Goal: Obtain resource: Download file/media

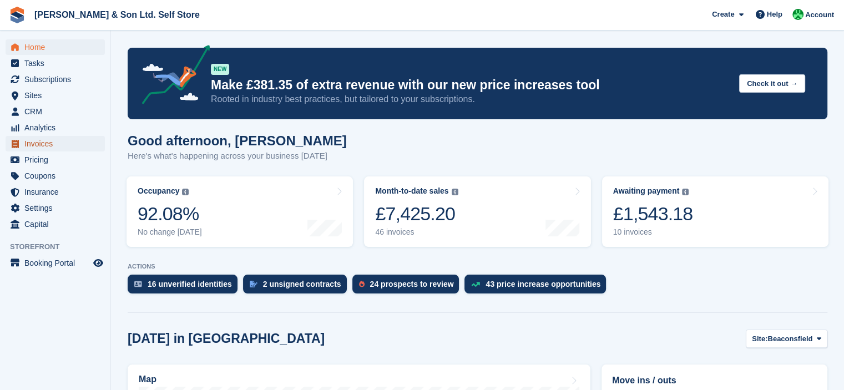
click at [40, 145] on span "Invoices" at bounding box center [57, 144] width 67 height 16
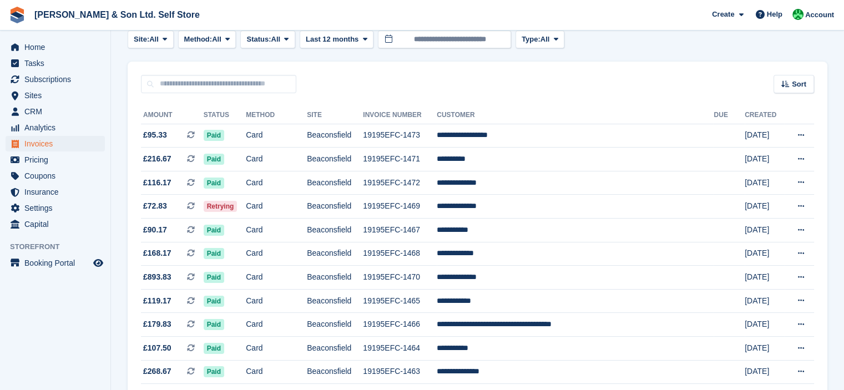
scroll to position [67, 0]
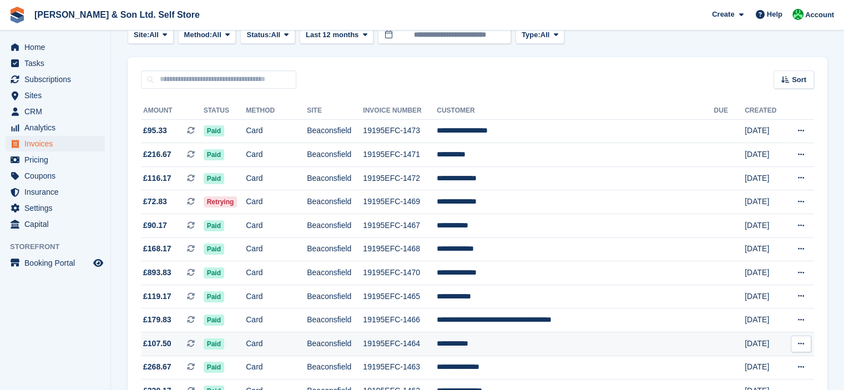
click at [798, 346] on icon at bounding box center [800, 343] width 6 height 7
click at [773, 365] on p "Download PDF" at bounding box center [757, 365] width 96 height 14
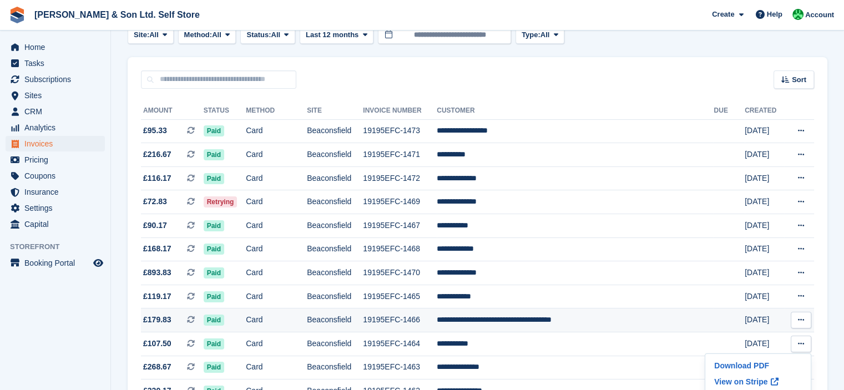
click at [801, 323] on icon at bounding box center [800, 319] width 6 height 7
click at [764, 341] on p "Download PDF" at bounding box center [757, 341] width 96 height 14
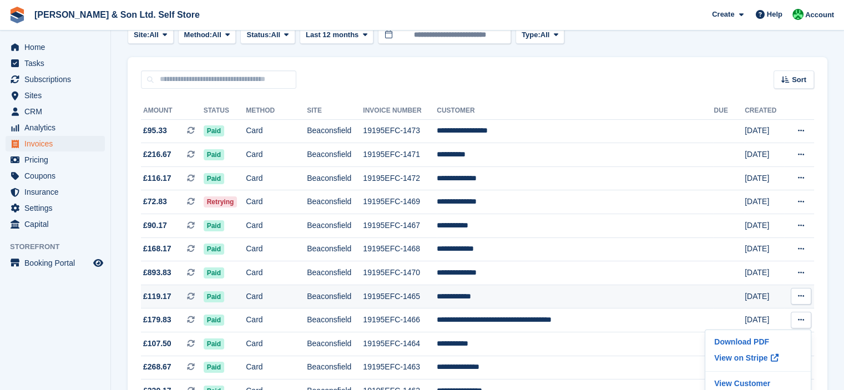
click at [800, 296] on icon at bounding box center [800, 295] width 6 height 7
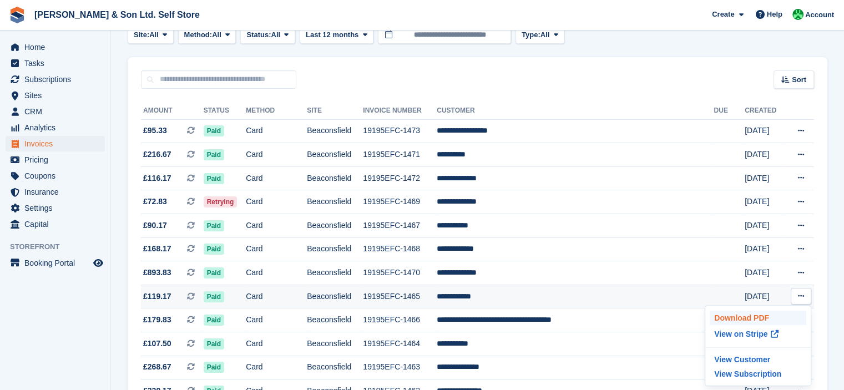
click at [762, 321] on p "Download PDF" at bounding box center [757, 318] width 96 height 14
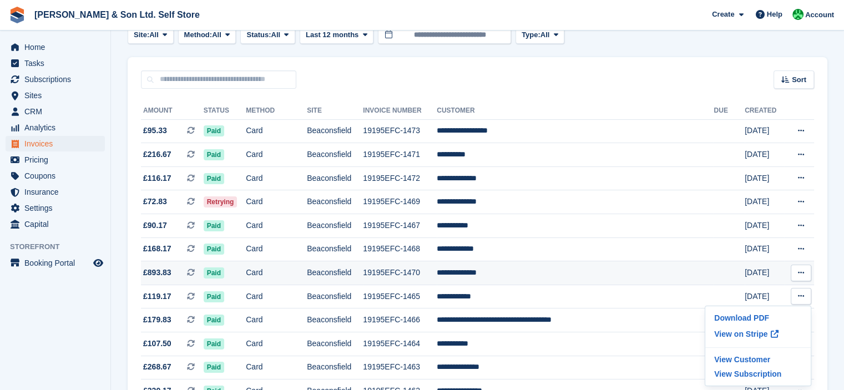
click at [801, 272] on icon at bounding box center [800, 272] width 6 height 7
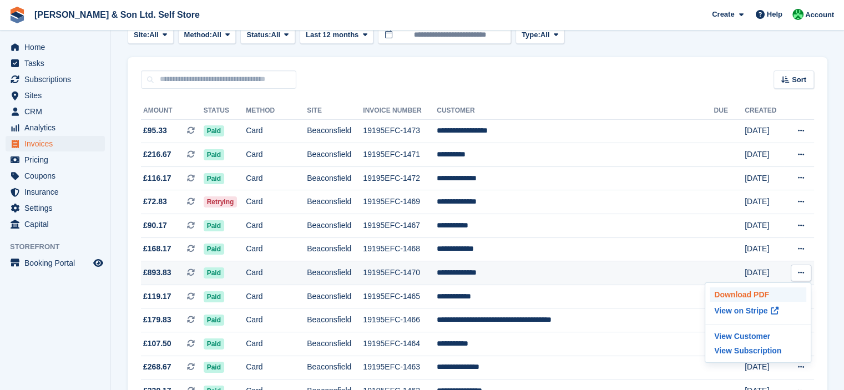
click at [771, 289] on p "Download PDF" at bounding box center [757, 294] width 96 height 14
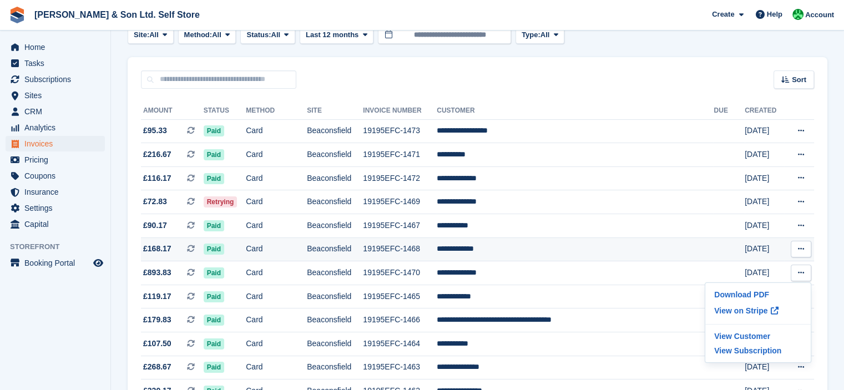
click at [803, 251] on icon at bounding box center [800, 248] width 6 height 7
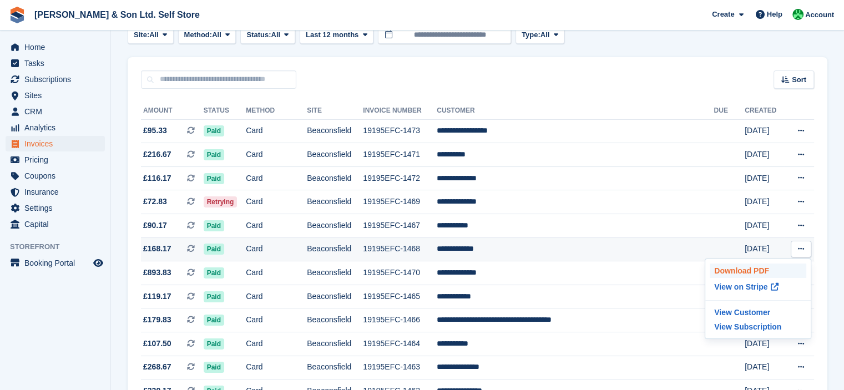
click at [780, 268] on p "Download PDF" at bounding box center [757, 270] width 96 height 14
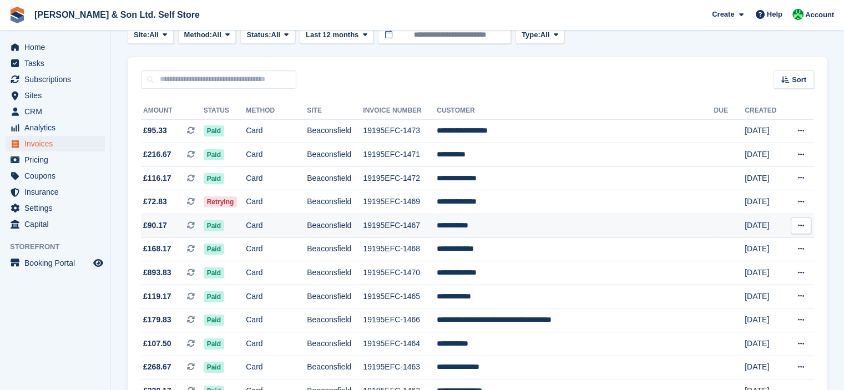
click at [803, 228] on icon at bounding box center [800, 225] width 6 height 7
click at [781, 247] on p "Download PDF" at bounding box center [757, 247] width 96 height 14
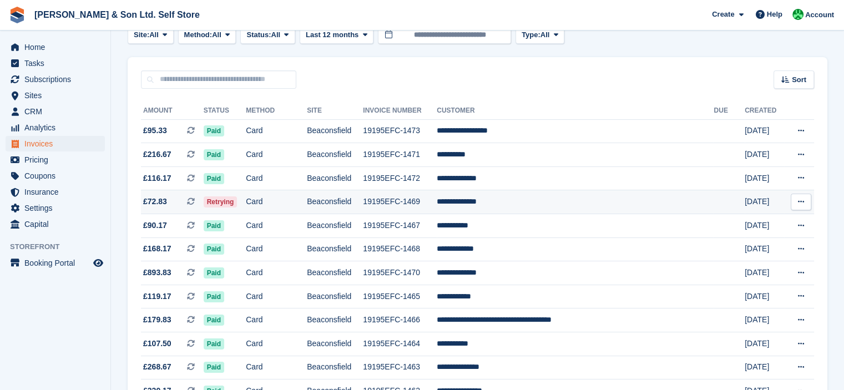
click at [802, 205] on icon at bounding box center [800, 201] width 6 height 7
click at [781, 227] on p "Download PDF" at bounding box center [757, 223] width 96 height 14
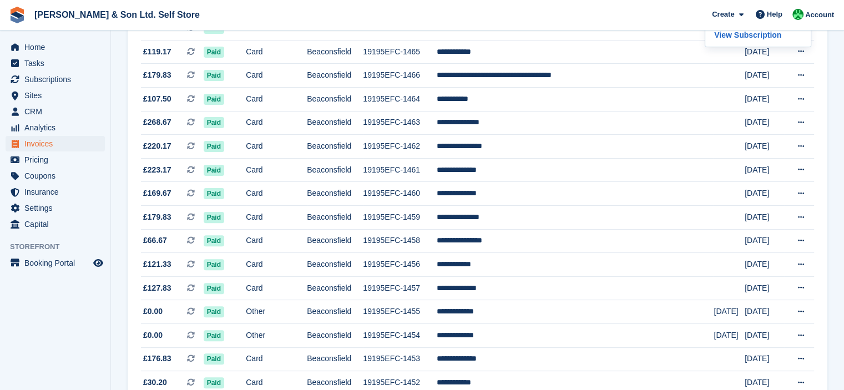
scroll to position [0, 0]
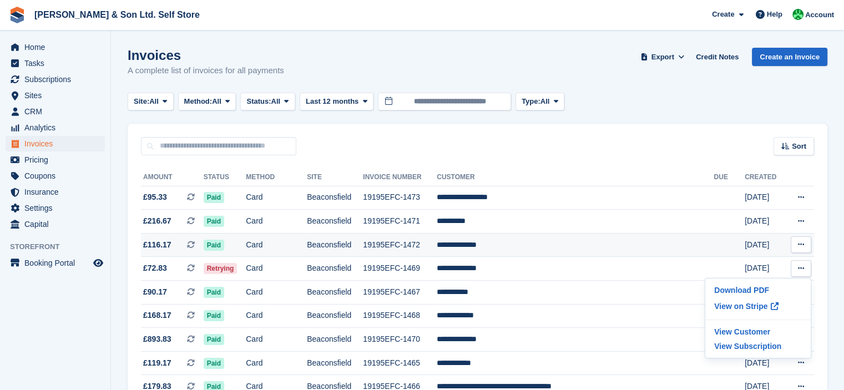
click at [798, 246] on icon at bounding box center [800, 244] width 6 height 7
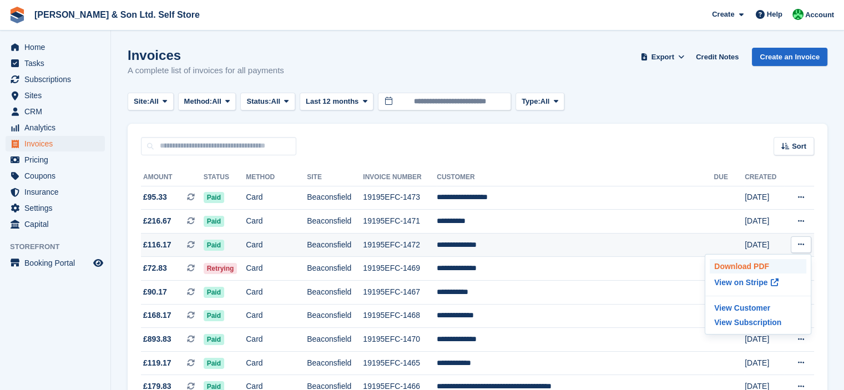
click at [761, 267] on p "Download PDF" at bounding box center [757, 266] width 96 height 14
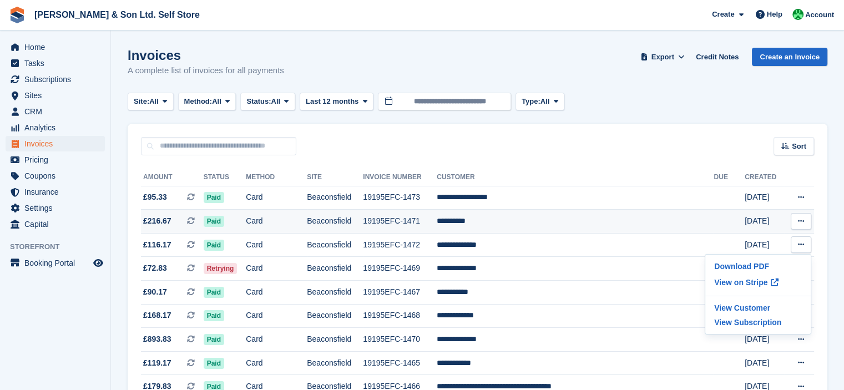
click at [802, 221] on icon at bounding box center [800, 220] width 6 height 7
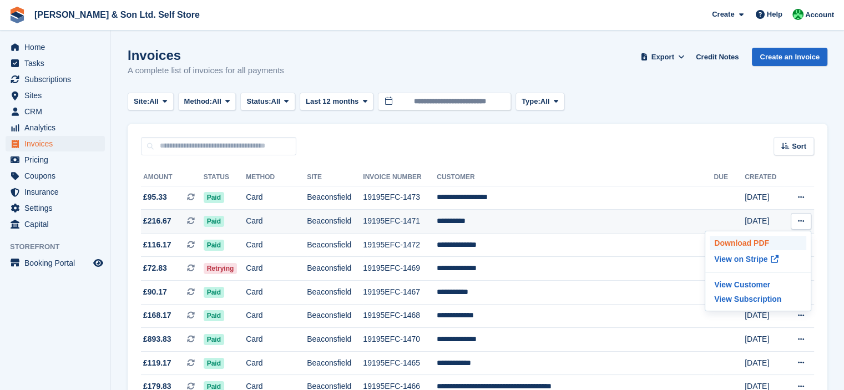
click at [772, 240] on p "Download PDF" at bounding box center [757, 243] width 96 height 14
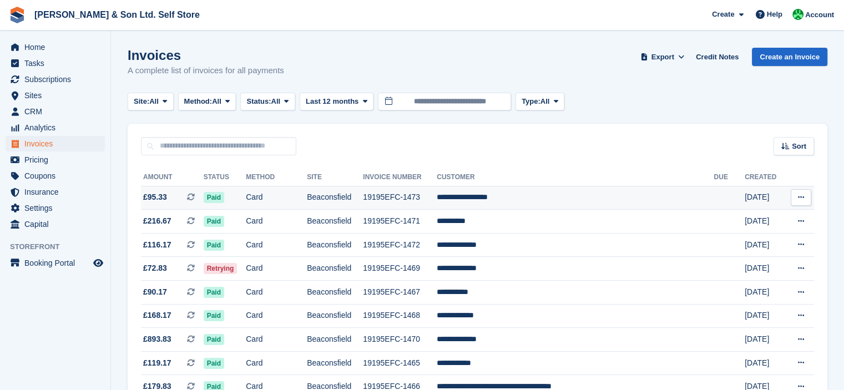
click at [802, 199] on icon at bounding box center [800, 197] width 6 height 7
click at [766, 219] on p "Download PDF" at bounding box center [757, 219] width 96 height 14
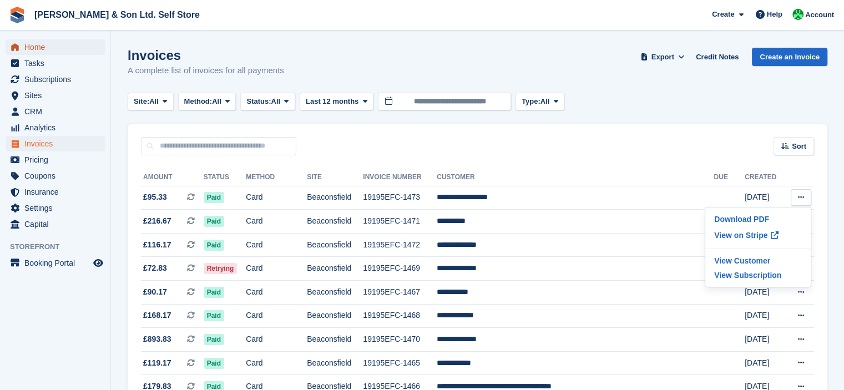
click at [63, 51] on span "Home" at bounding box center [57, 47] width 67 height 16
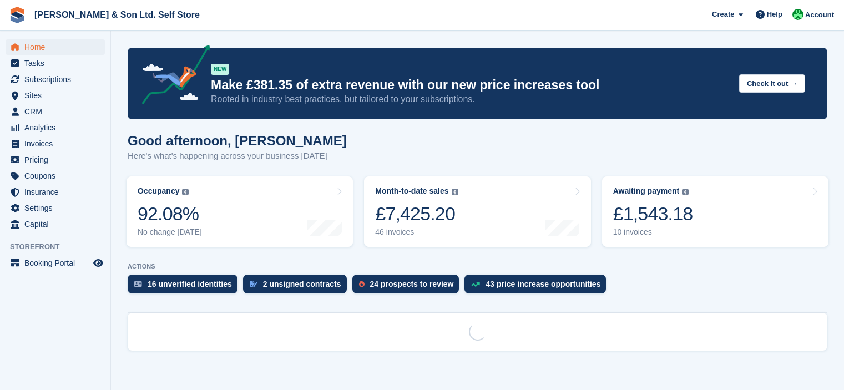
click at [53, 85] on span "Subscriptions" at bounding box center [57, 80] width 67 height 16
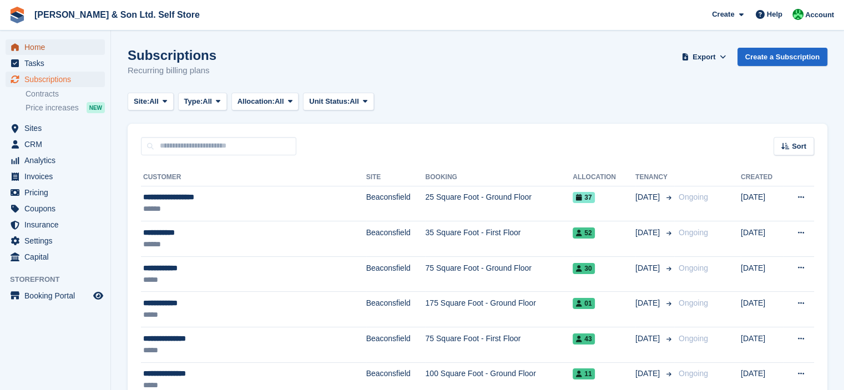
click at [37, 41] on span "Home" at bounding box center [57, 47] width 67 height 16
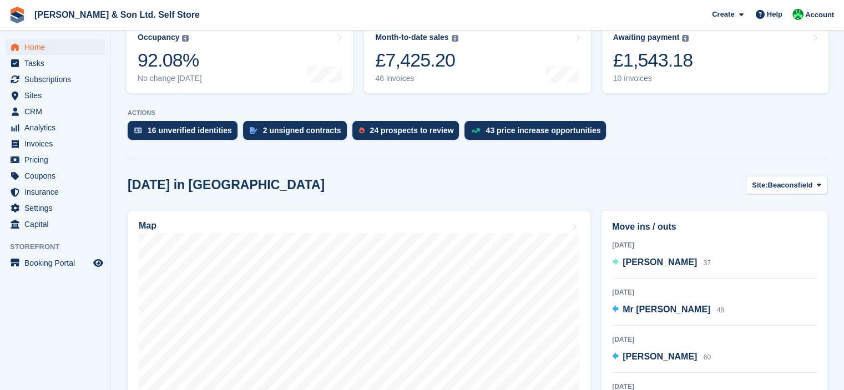
scroll to position [155, 0]
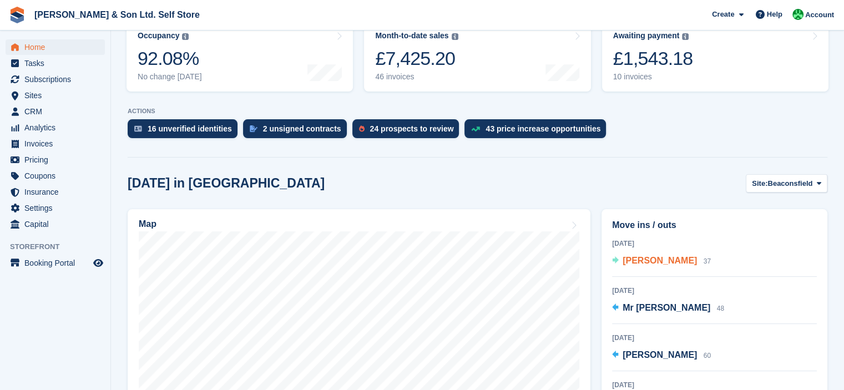
click at [682, 264] on span "[PERSON_NAME]" at bounding box center [659, 260] width 74 height 9
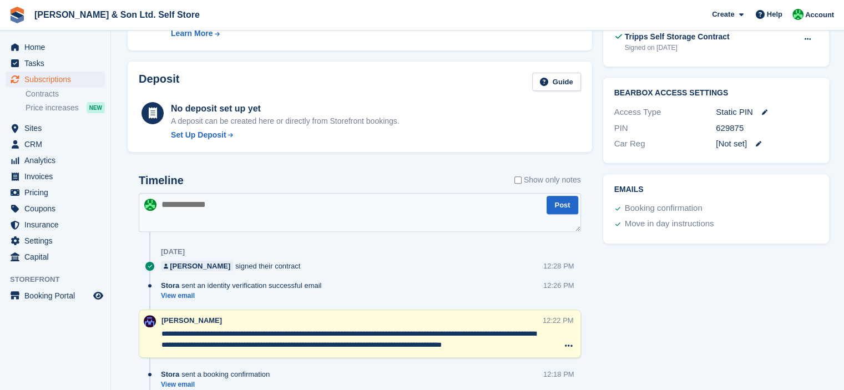
scroll to position [436, 0]
